Goal: Task Accomplishment & Management: Manage account settings

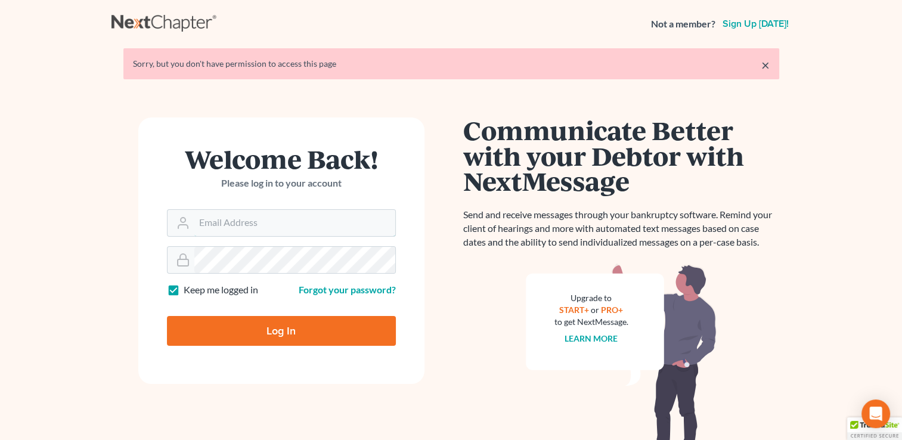
type input "[EMAIL_ADDRESS][DOMAIN_NAME]"
click at [288, 336] on input "Log In" at bounding box center [281, 331] width 229 height 30
type input "Thinking..."
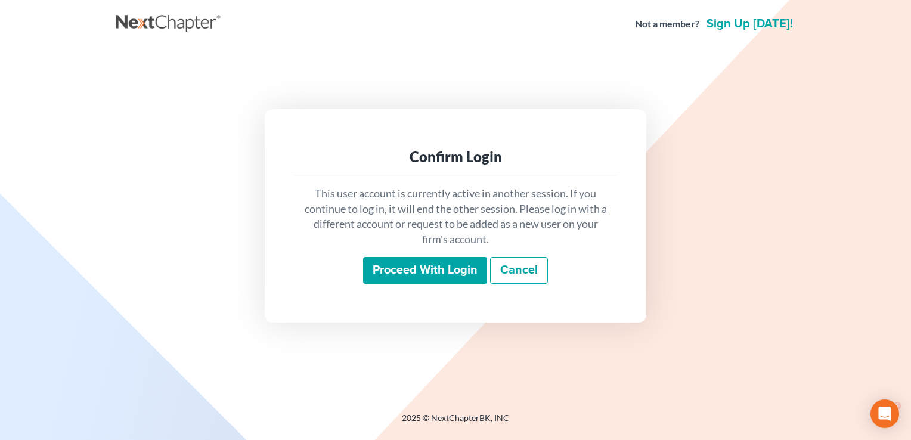
click at [460, 274] on input "Proceed with login" at bounding box center [425, 270] width 124 height 27
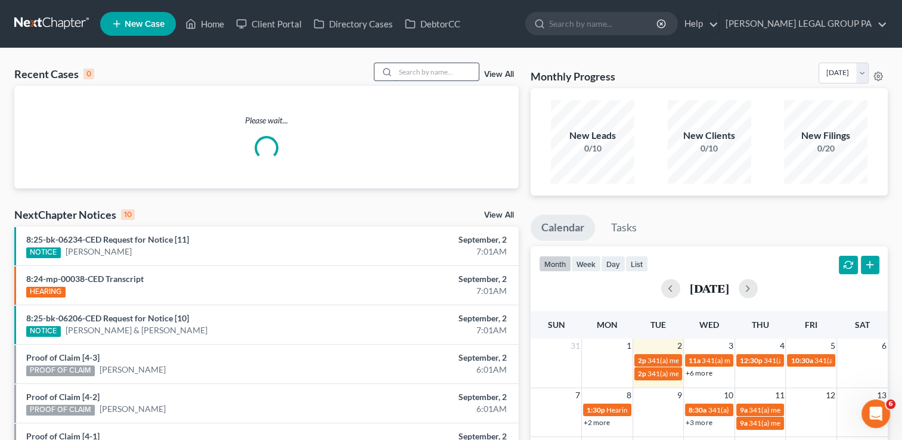
click at [420, 69] on input "search" at bounding box center [436, 71] width 83 height 17
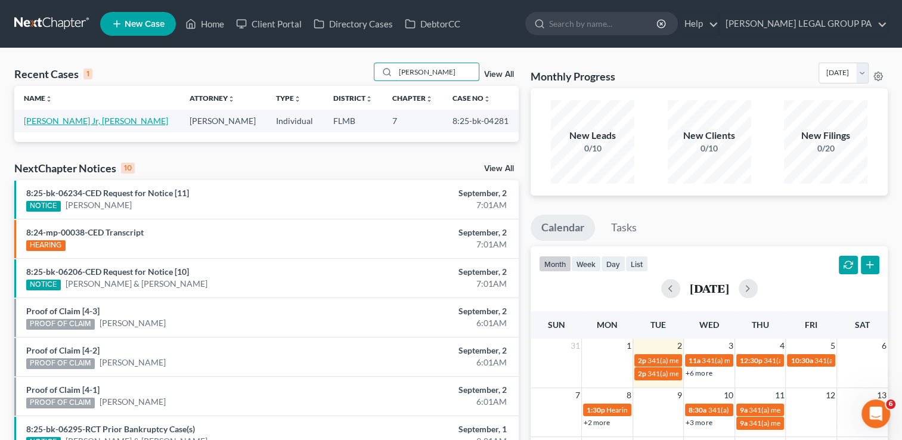
type input "[PERSON_NAME]"
click at [57, 121] on link "[PERSON_NAME] Jr, [PERSON_NAME]" at bounding box center [96, 121] width 144 height 10
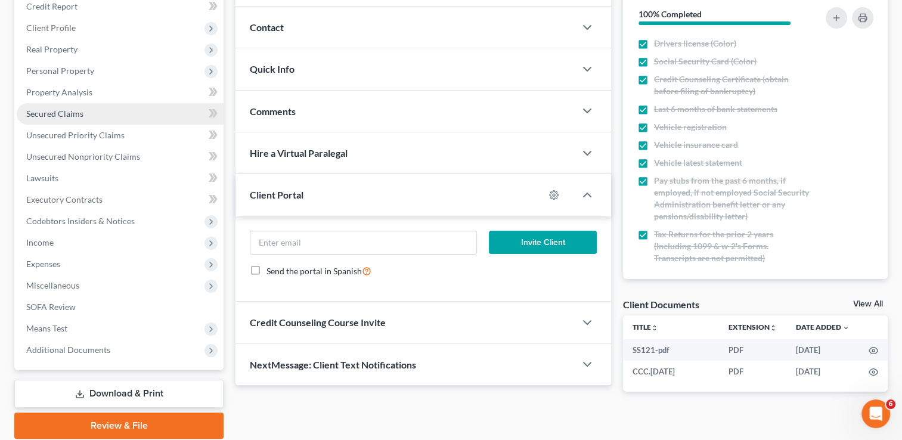
scroll to position [153, 0]
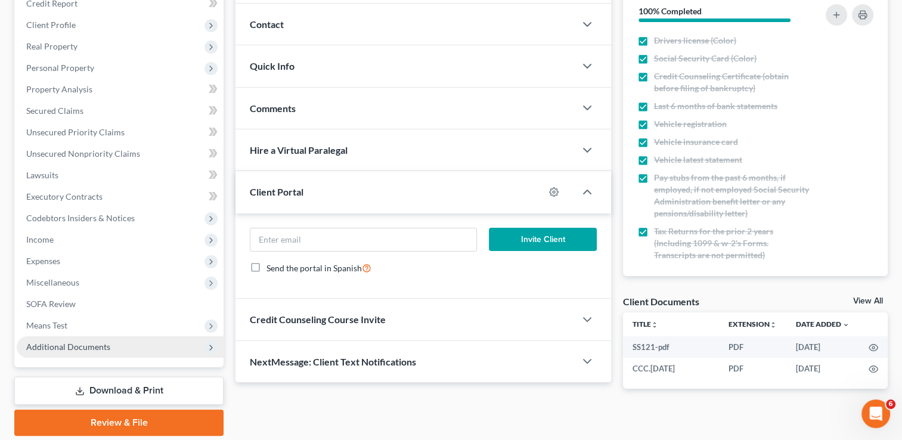
click at [117, 350] on span "Additional Documents" at bounding box center [120, 346] width 207 height 21
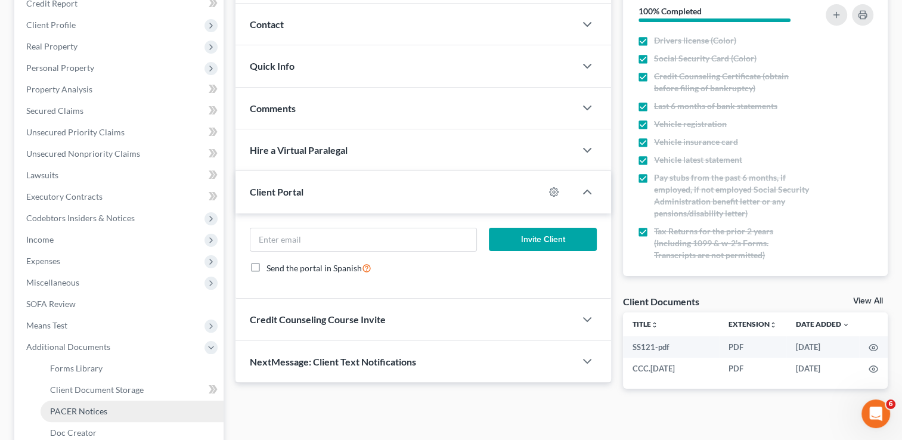
click at [110, 407] on link "PACER Notices" at bounding box center [132, 410] width 183 height 21
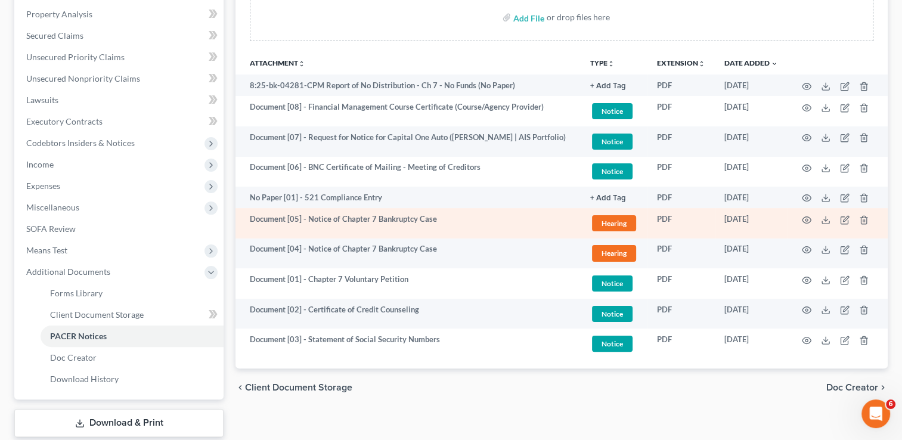
scroll to position [238, 0]
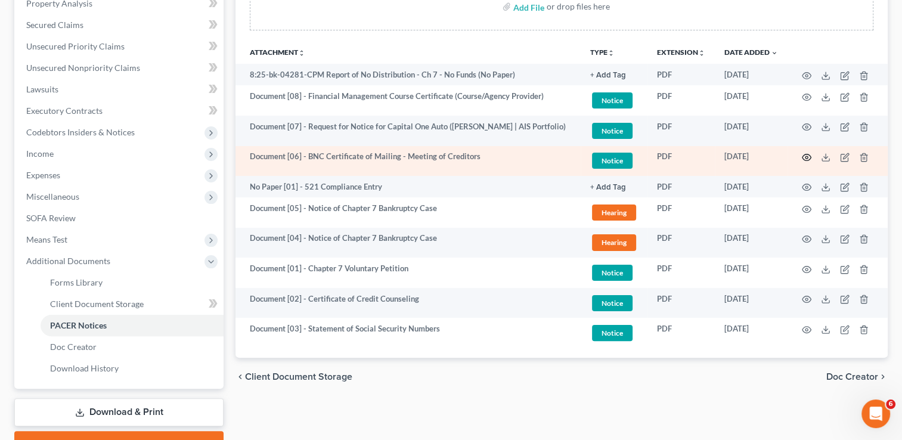
click at [801, 156] on td at bounding box center [837, 161] width 100 height 30
click at [803, 157] on icon "button" at bounding box center [806, 158] width 10 height 10
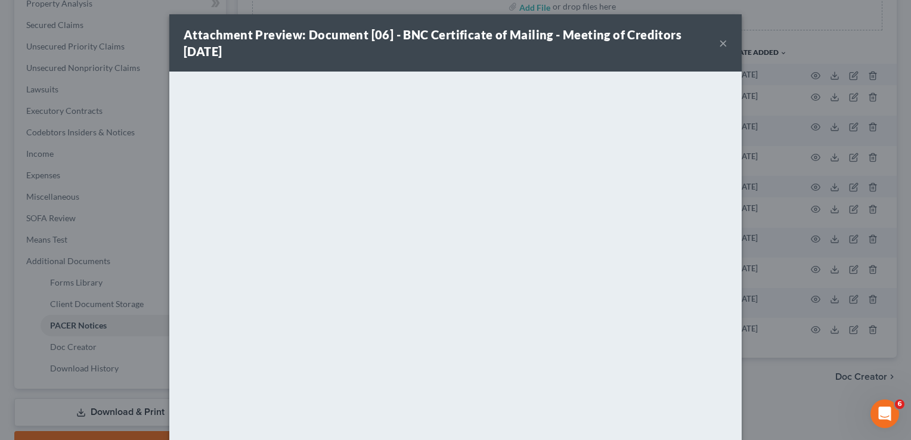
click at [719, 41] on button "×" at bounding box center [723, 43] width 8 height 14
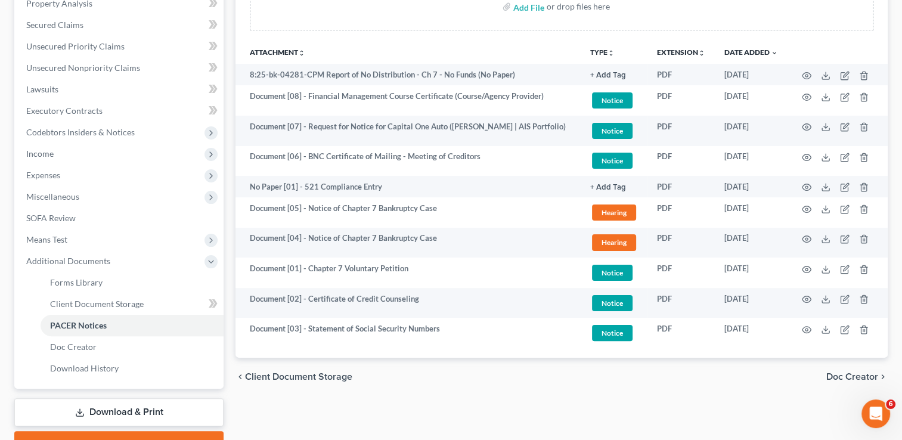
click at [363, 387] on div "chevron_left Client Document Storage Doc Creator chevron_right" at bounding box center [561, 377] width 652 height 38
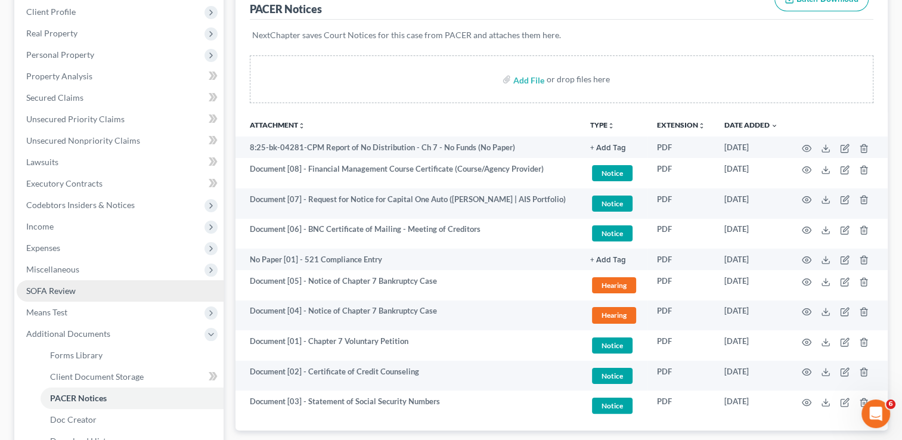
scroll to position [164, 0]
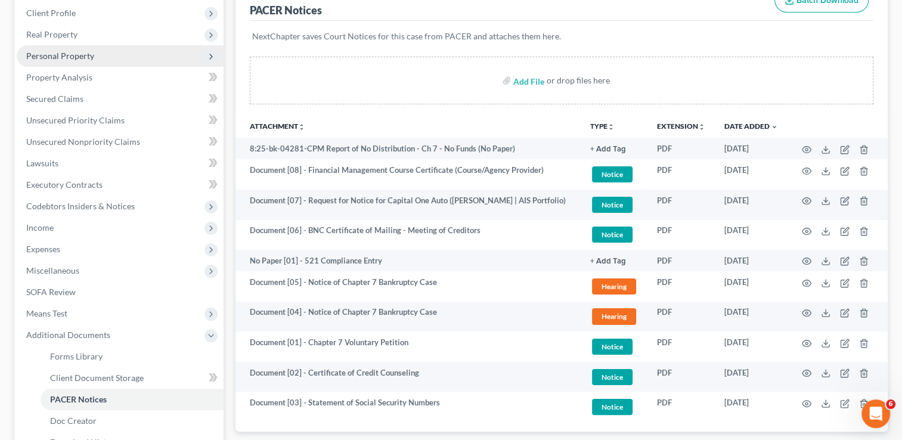
click at [72, 63] on span "Personal Property" at bounding box center [120, 55] width 207 height 21
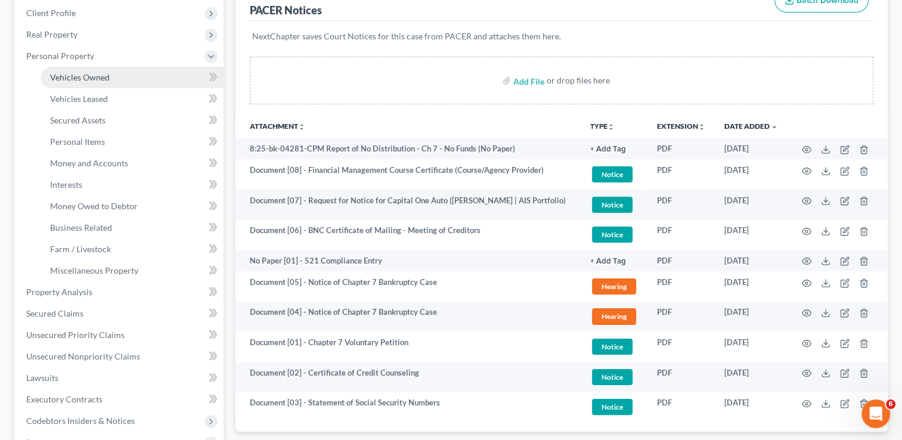
click at [75, 72] on span "Vehicles Owned" at bounding box center [80, 77] width 60 height 10
